Goal: Transaction & Acquisition: Purchase product/service

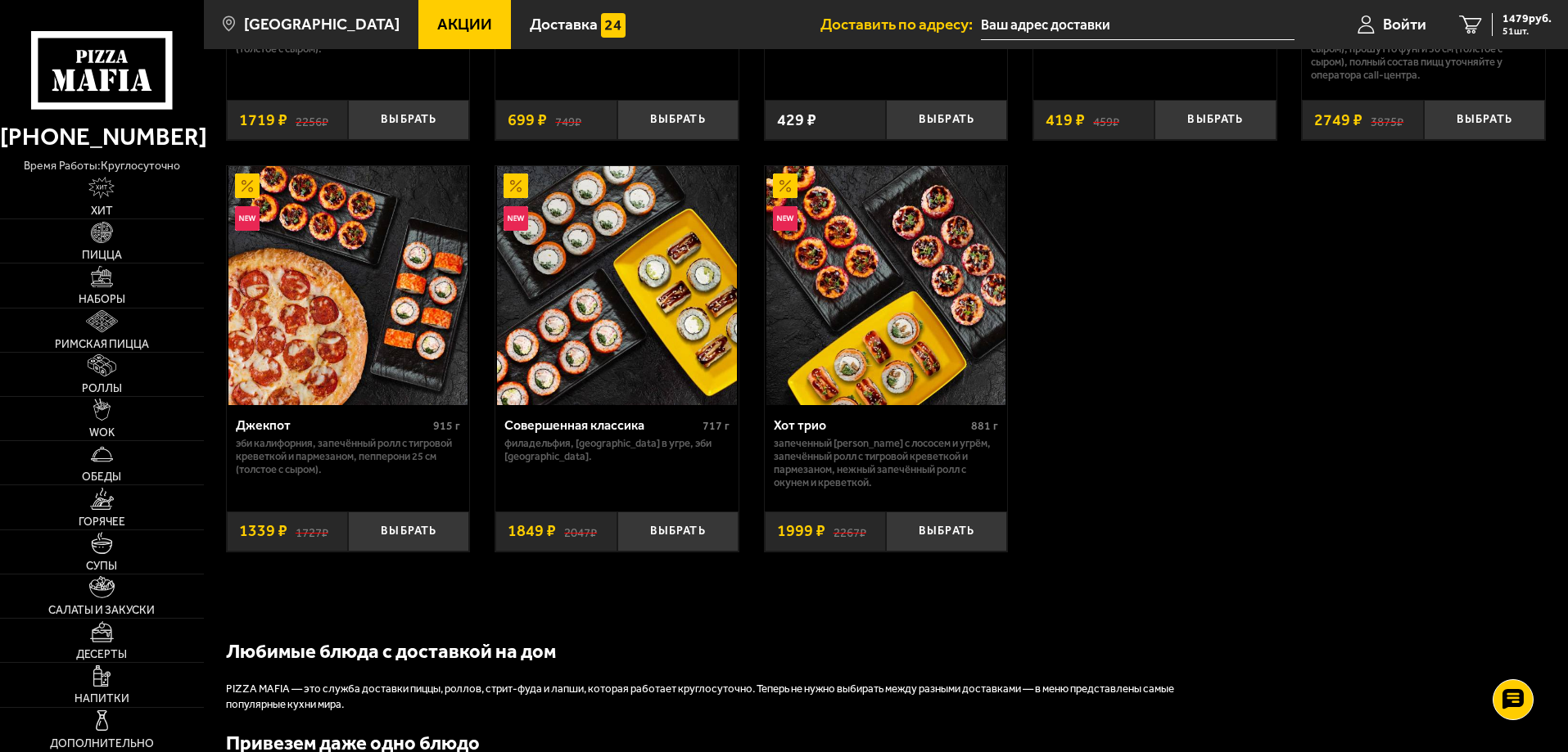
scroll to position [1392, 0]
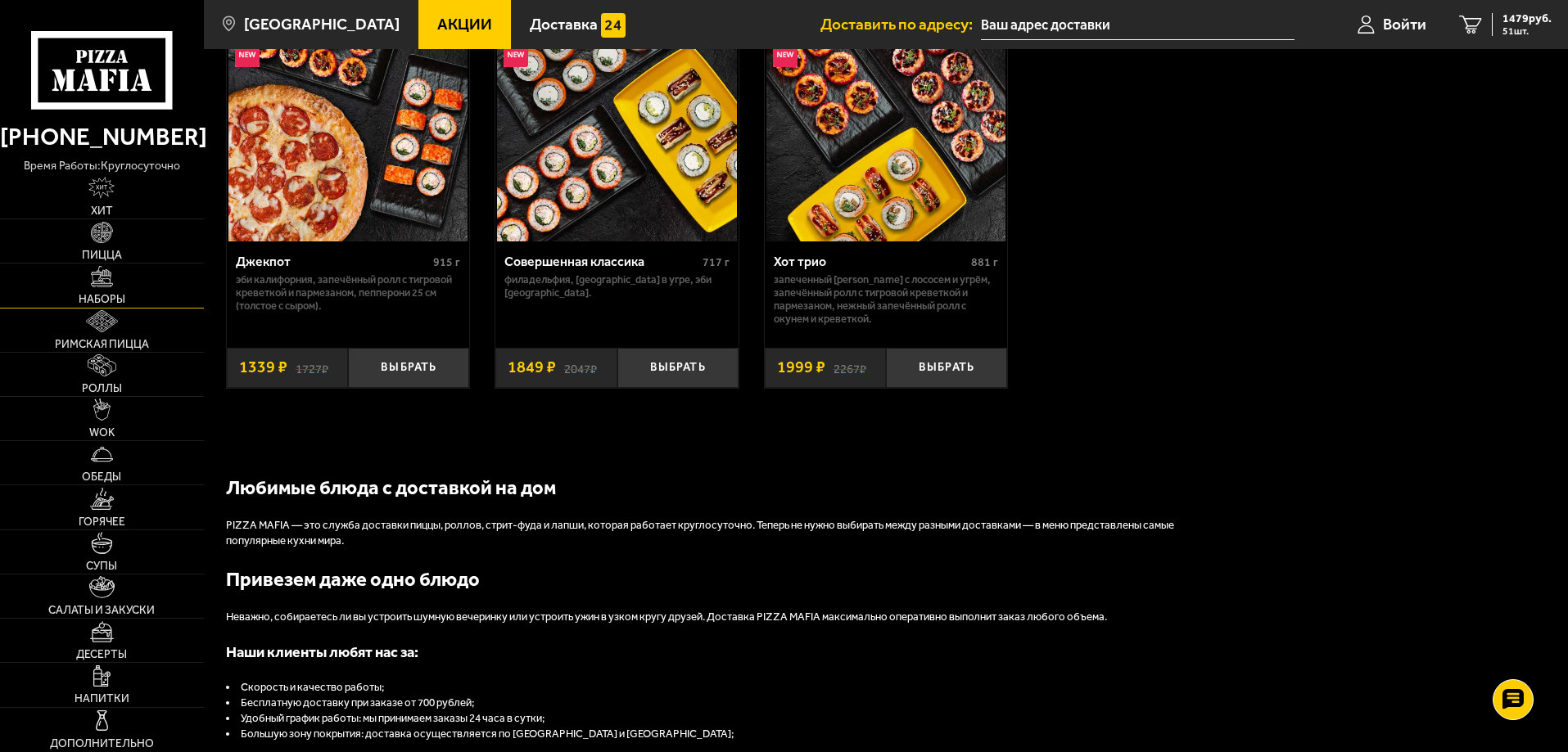
click at [151, 272] on link "Наборы" at bounding box center [101, 285] width 204 height 44
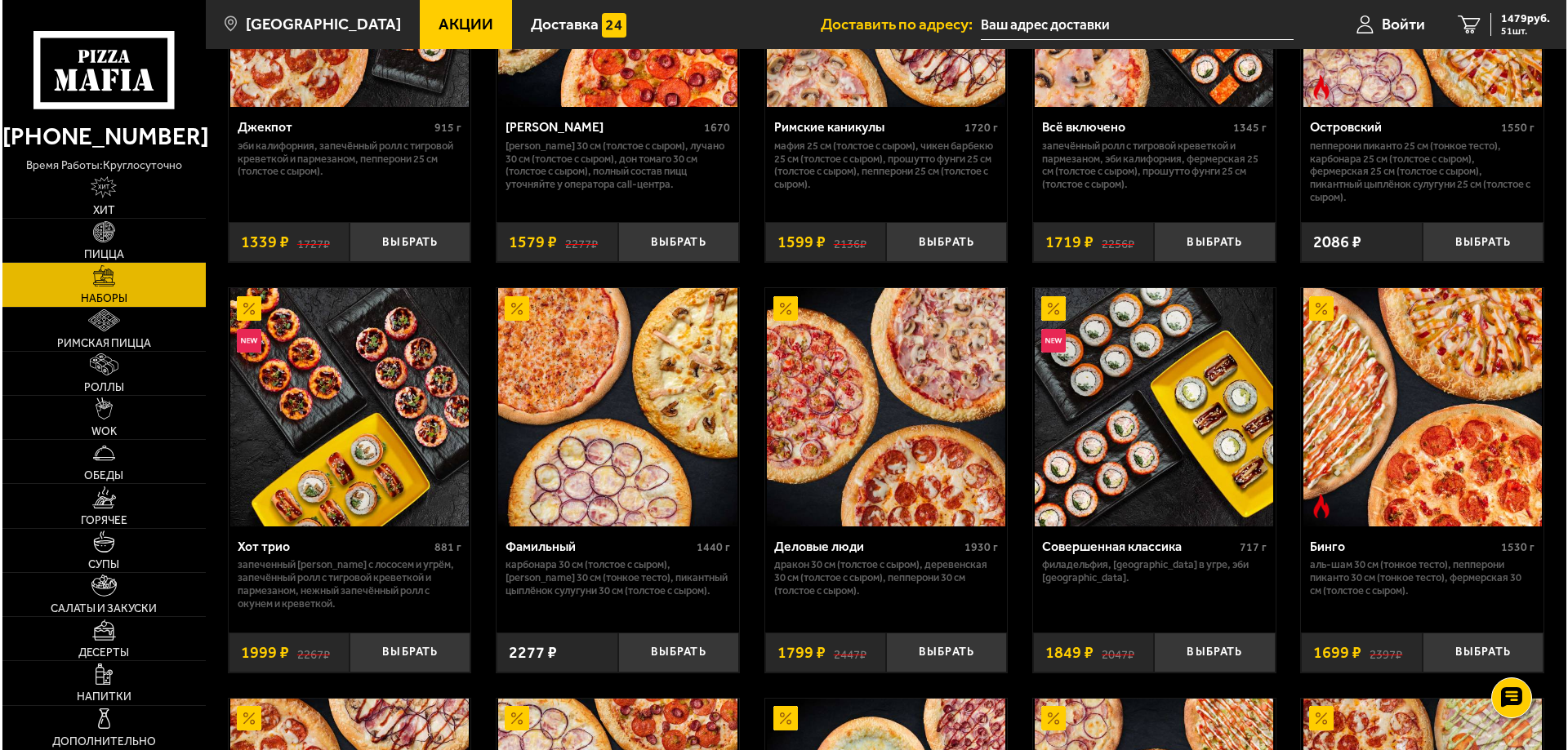
scroll to position [1439, 0]
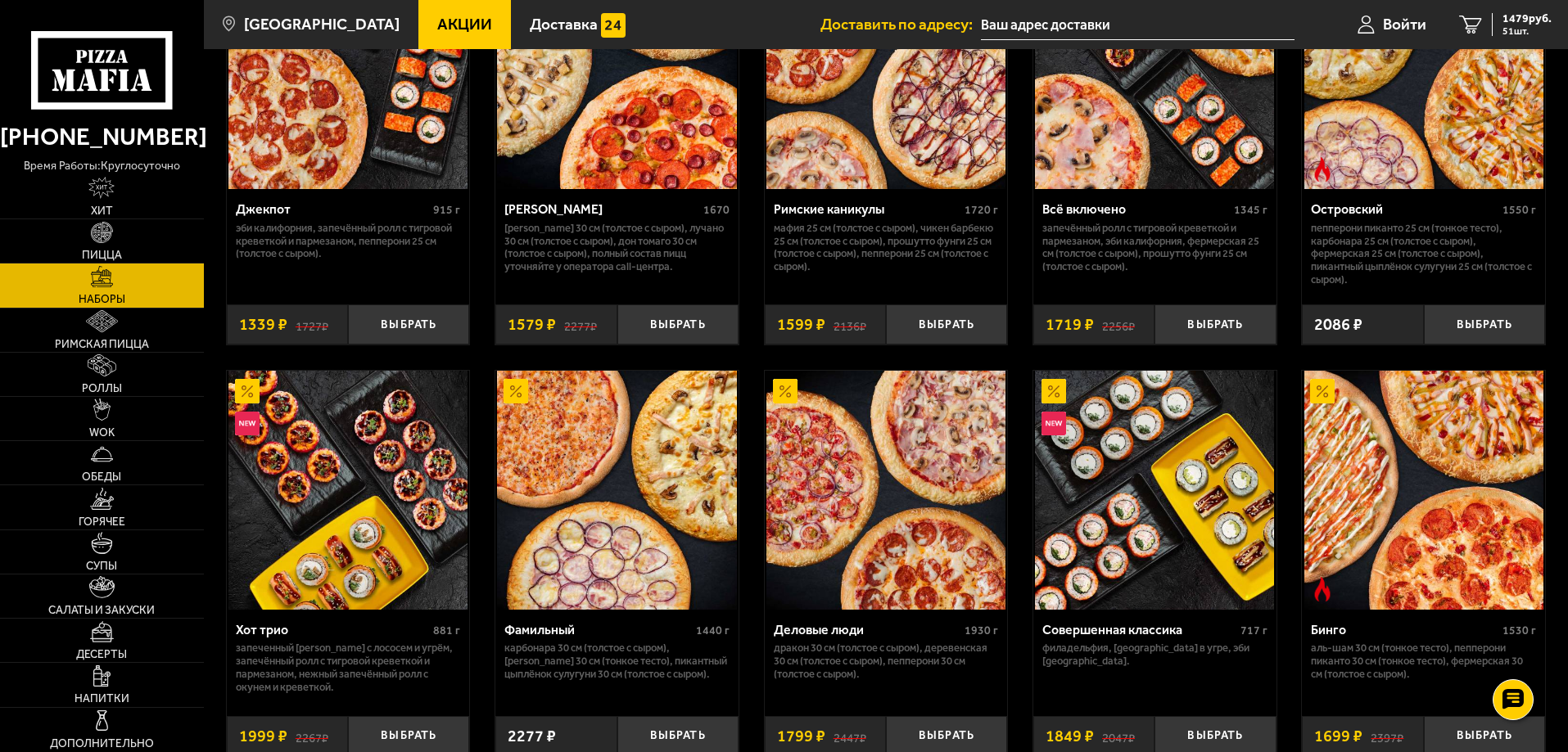
click at [717, 650] on p "Карбонара 30 см (толстое с сыром), [PERSON_NAME] 30 см (тонкое тесто), Пикантны…" at bounding box center [617, 661] width 225 height 39
click at [655, 508] on img at bounding box center [617, 490] width 239 height 239
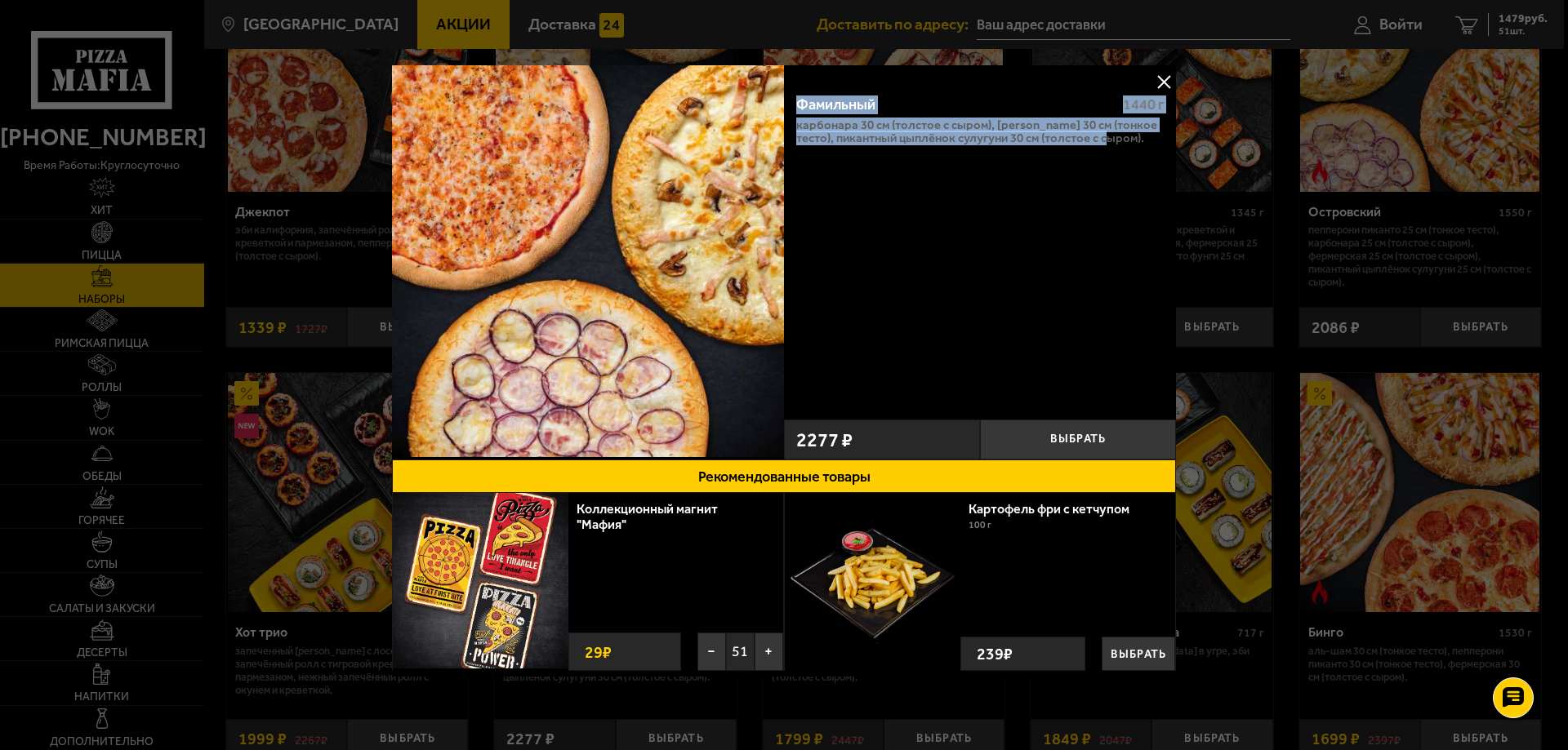
drag, startPoint x: 798, startPoint y: 93, endPoint x: 1136, endPoint y: 154, distance: 343.5
click at [1136, 154] on div "Фамильный 1440 г Карбонара 30 см (толстое с сыром), [PERSON_NAME] 30 см (тонкое…" at bounding box center [979, 247] width 392 height 330
copy div "Фамильный 1440 г Карбонара 30 см (толстое с сыром), [PERSON_NAME] 30 см (тонкое…"
